Goal: Register for event/course

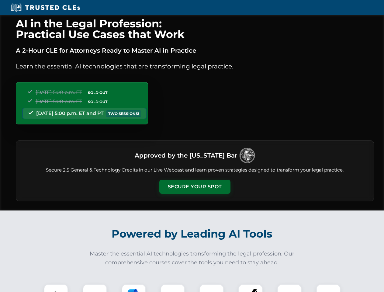
click at [194, 186] on button "Secure Your Spot" at bounding box center [194, 186] width 71 height 14
click at [56, 288] on img at bounding box center [56, 296] width 18 height 18
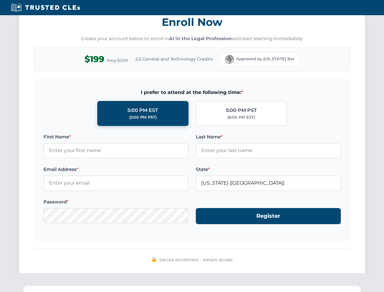
scroll to position [596, 0]
